Goal: Task Accomplishment & Management: Use online tool/utility

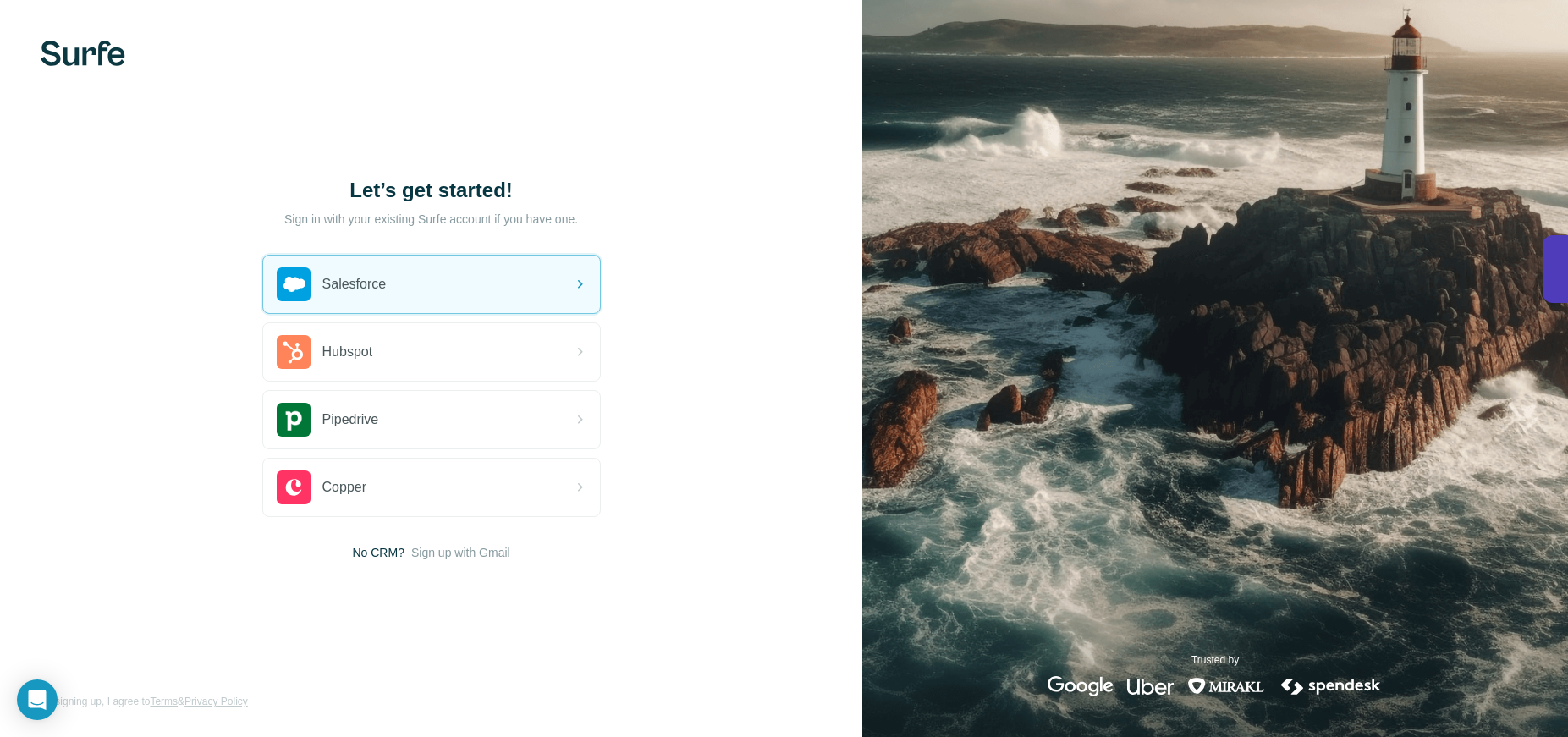
click at [416, 284] on div "Salesforce" at bounding box center [431, 284] width 337 height 57
click at [345, 277] on span "Salesforce" at bounding box center [354, 284] width 64 height 20
